Goal: Task Accomplishment & Management: Use online tool/utility

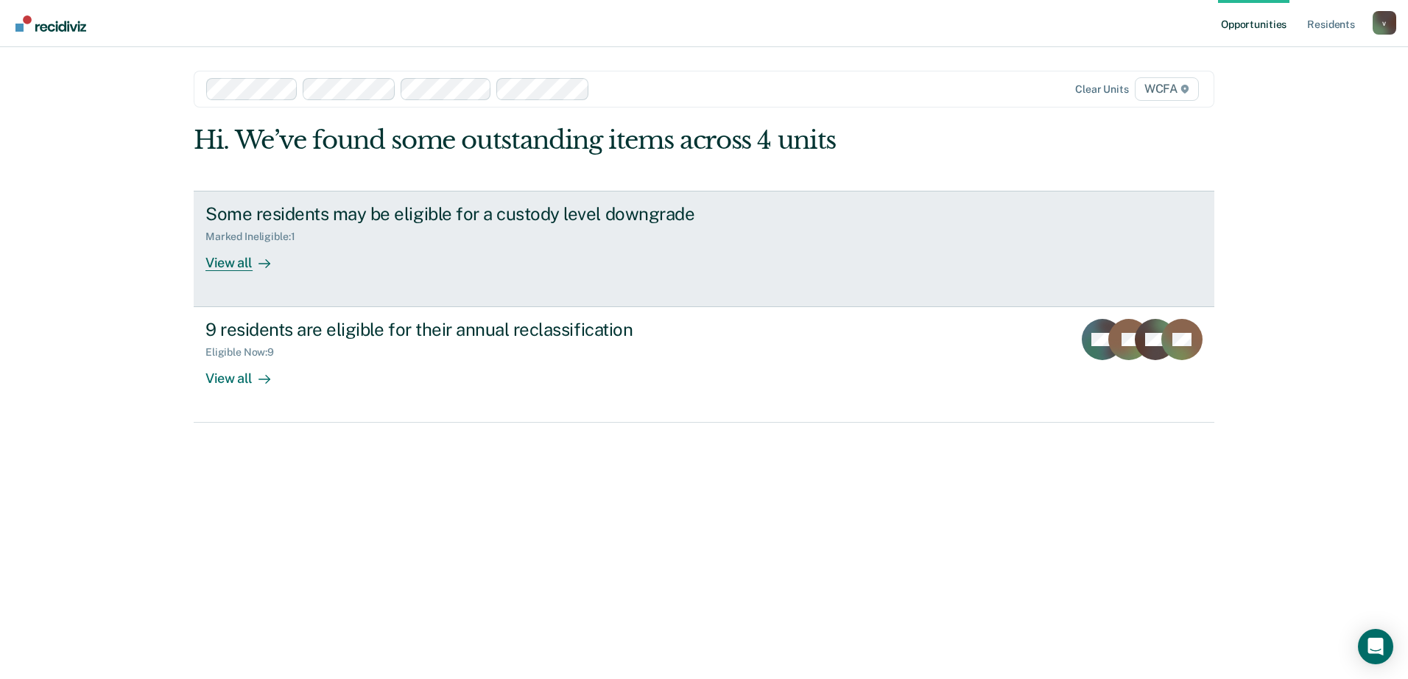
click at [267, 266] on icon at bounding box center [268, 263] width 4 height 8
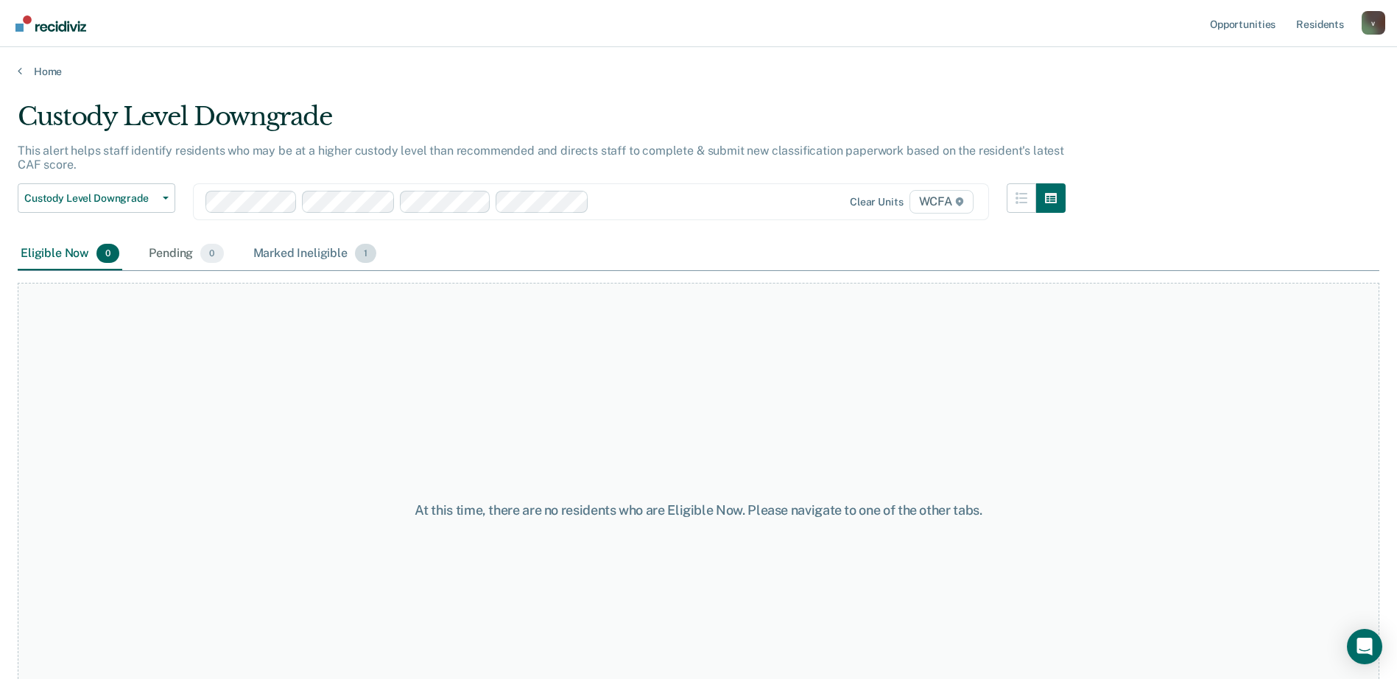
click at [290, 257] on div "Marked Ineligible 1" at bounding box center [315, 254] width 130 height 32
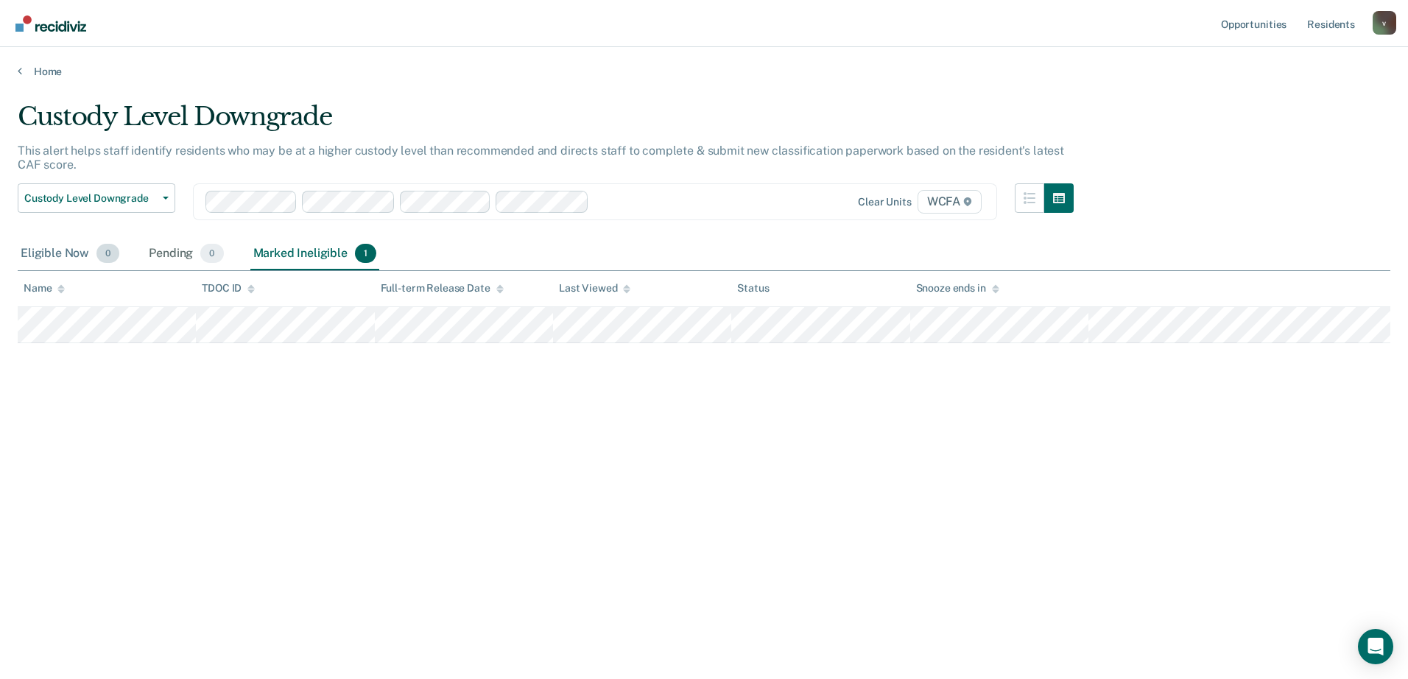
click at [52, 260] on div "Eligible Now 0" at bounding box center [70, 254] width 105 height 32
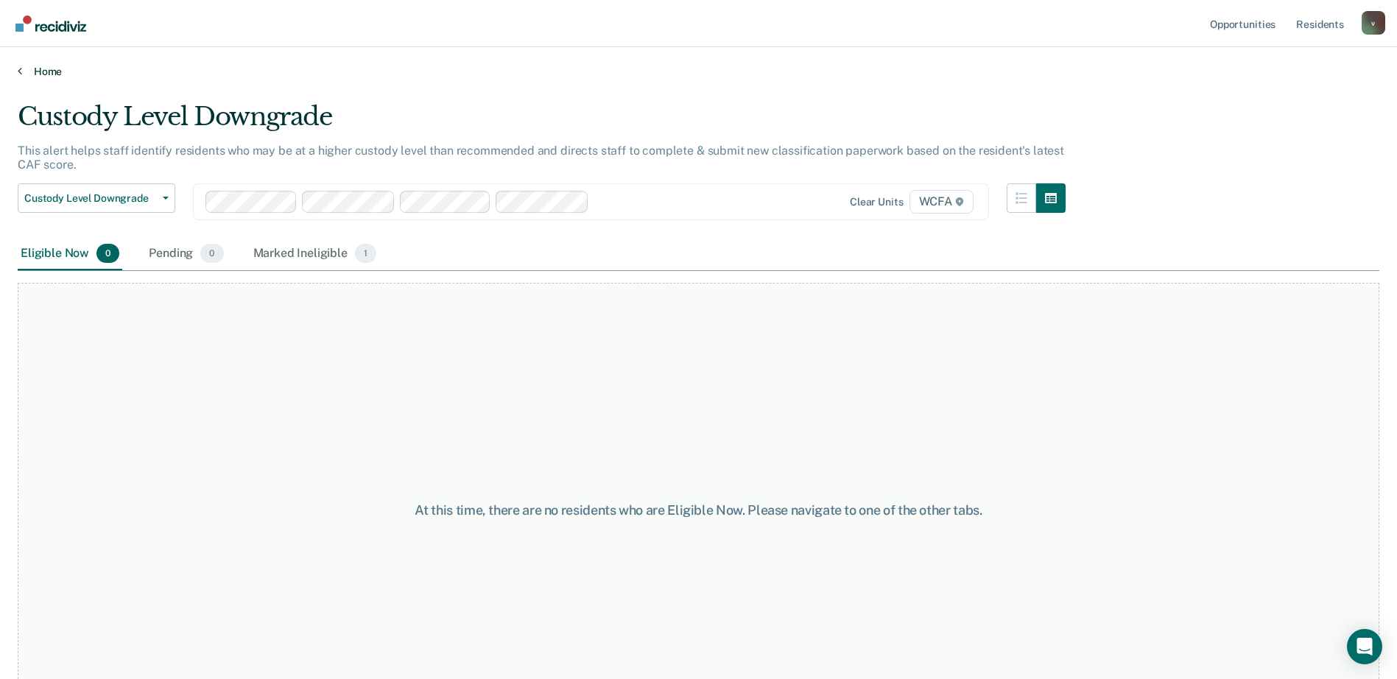
click at [35, 69] on link "Home" at bounding box center [699, 71] width 1362 height 13
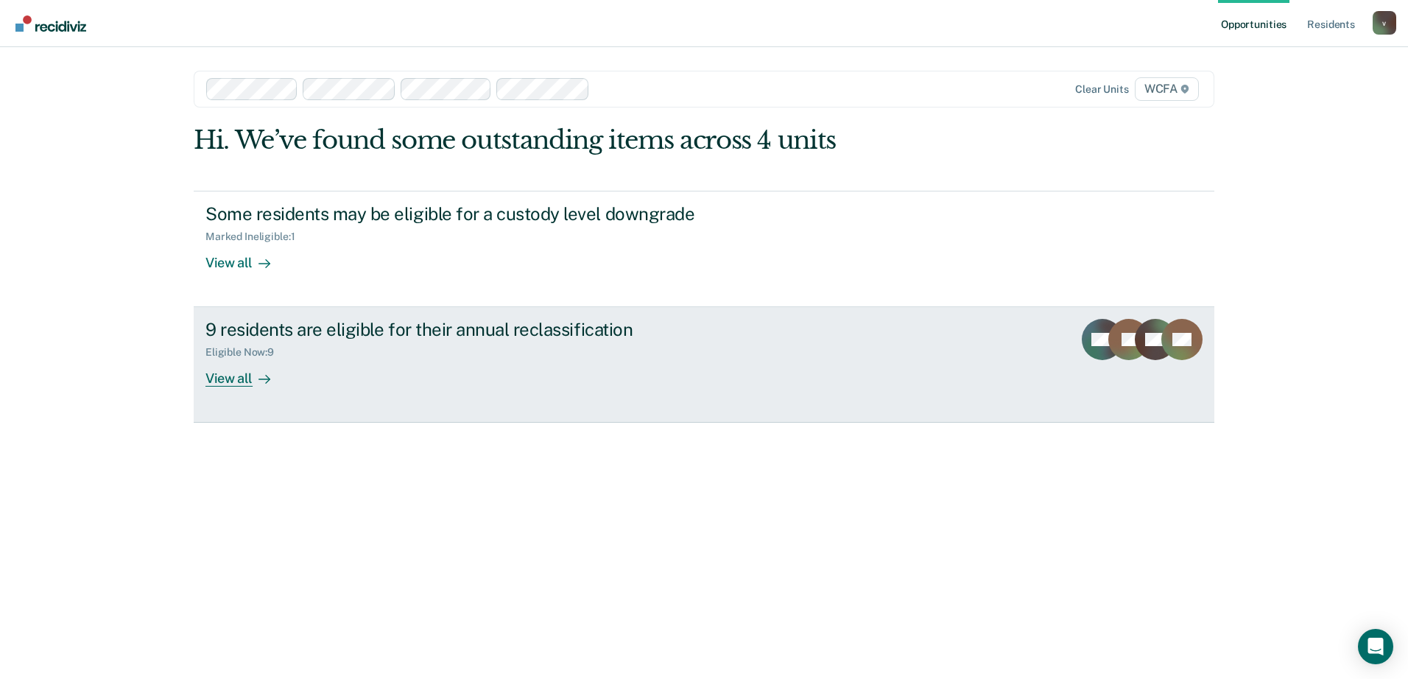
click at [254, 371] on div at bounding box center [262, 379] width 18 height 17
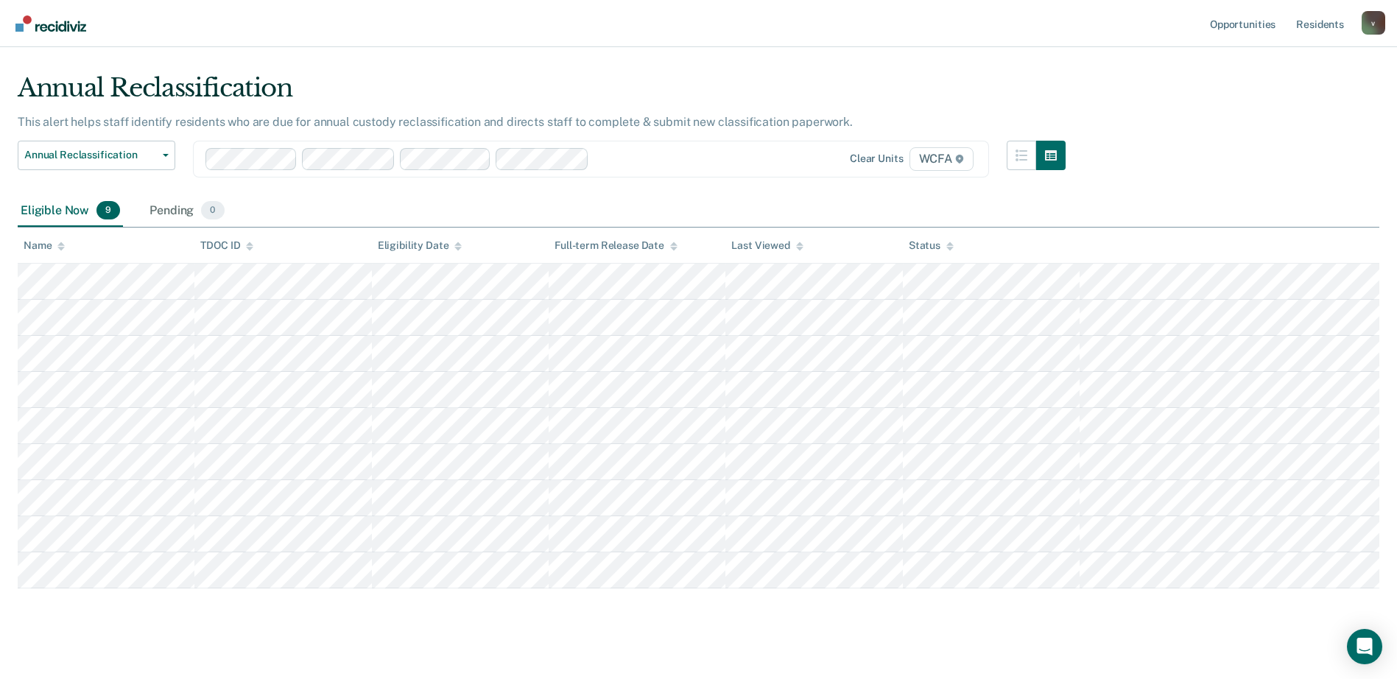
scroll to position [44, 0]
